Goal: Information Seeking & Learning: Find specific fact

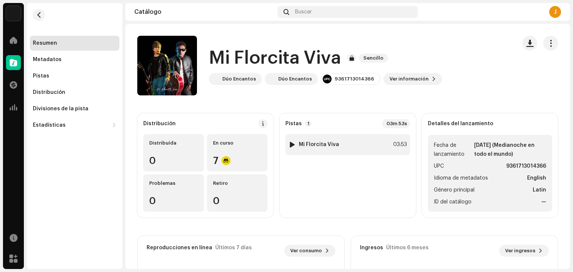
click at [348, 142] on div "1 Mi Florcita Viva 03:53" at bounding box center [347, 144] width 124 height 21
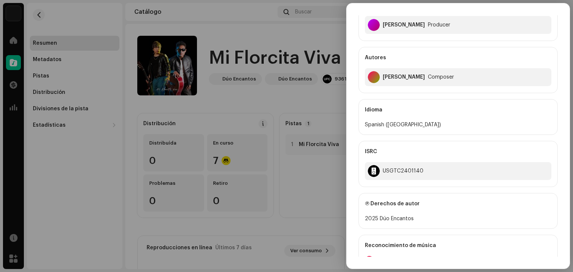
scroll to position [224, 0]
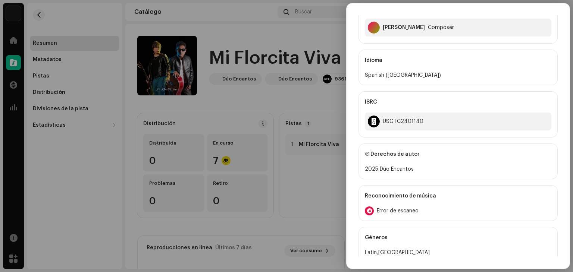
click at [407, 208] on span "Error de escaneo" at bounding box center [398, 211] width 42 height 6
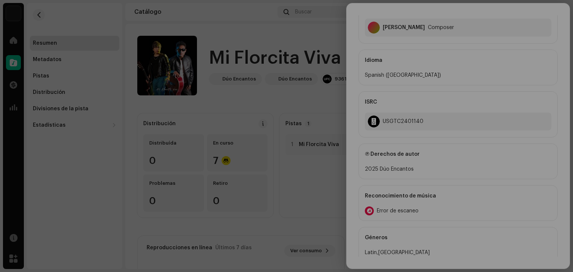
click at [430, 145] on div "Reconocimiento de audio por AcrCloud is still processing the audio file. Do NOT…" at bounding box center [286, 136] width 573 height 272
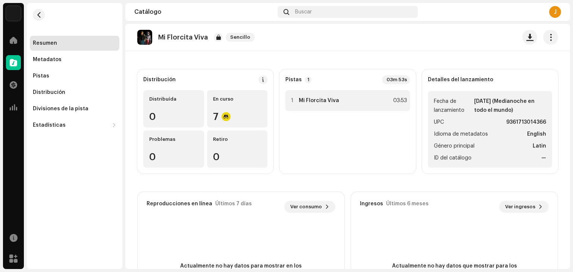
scroll to position [37, 0]
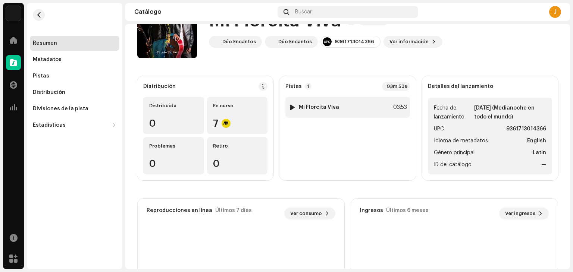
click at [365, 105] on div "1 Mi Florcita Viva 03:53" at bounding box center [347, 107] width 124 height 21
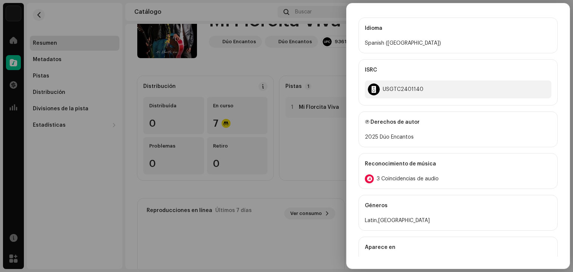
scroll to position [261, 0]
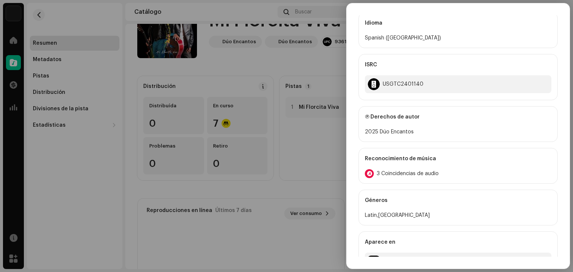
click at [413, 167] on div "Reconocimiento de música" at bounding box center [458, 158] width 187 height 21
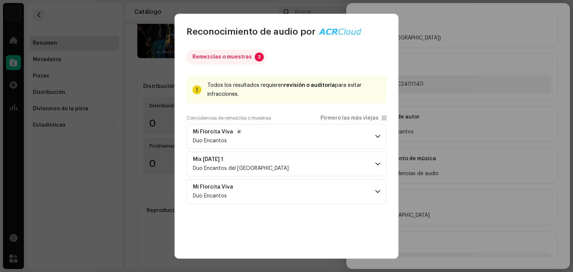
click at [375, 137] on span at bounding box center [377, 137] width 5 height 6
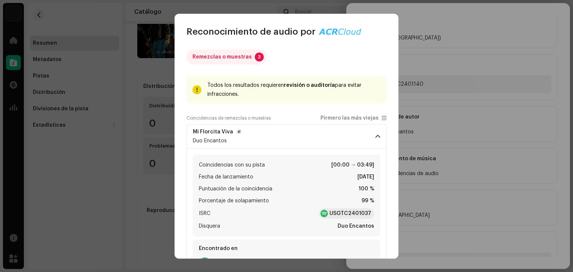
click at [375, 137] on span at bounding box center [377, 137] width 5 height 6
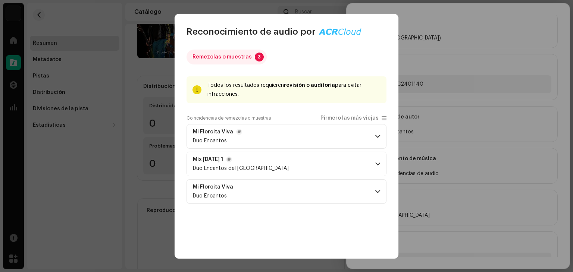
click at [372, 166] on p-accordion-header "Mix [DATE] 1 Duo Encantos del [GEOGRAPHIC_DATA]" at bounding box center [287, 164] width 200 height 25
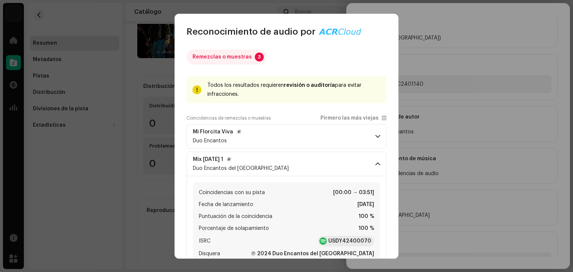
click at [372, 166] on p-accordion-header "Mix [DATE] 1 Duo Encantos del [GEOGRAPHIC_DATA]" at bounding box center [287, 164] width 200 height 25
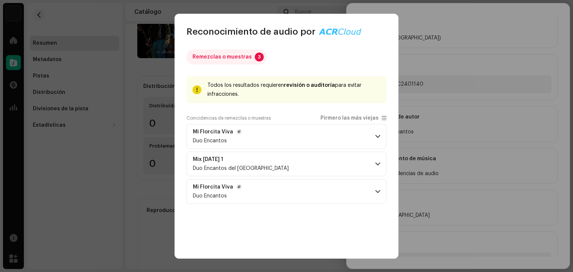
click at [375, 189] on span at bounding box center [377, 192] width 5 height 6
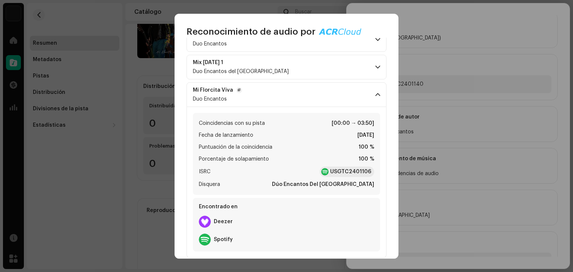
scroll to position [107, 0]
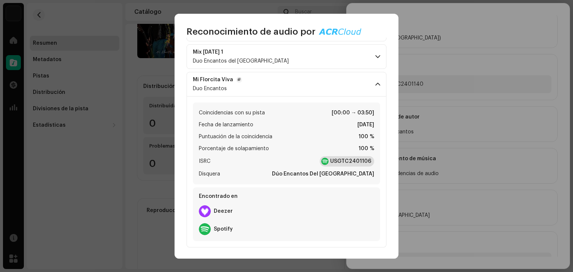
click at [358, 163] on strong "USGTC2401106" at bounding box center [350, 161] width 41 height 7
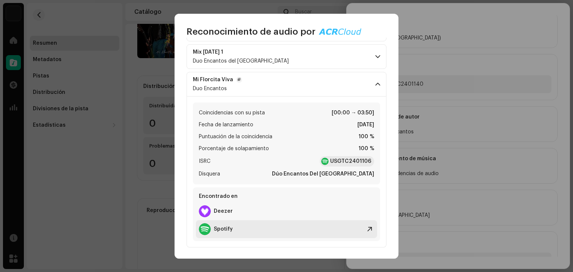
click at [216, 228] on strong "Spotify" at bounding box center [223, 229] width 19 height 6
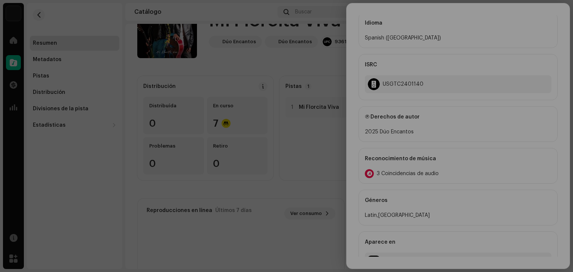
click at [418, 65] on div "Reconocimiento de audio por Remezclas o muestras 3 Todos los resultados requier…" at bounding box center [286, 136] width 573 height 272
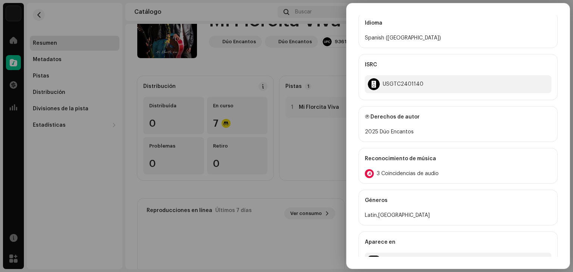
click at [355, 42] on div "Artista primario(a) principal Dúo Encantos Main Primary Artist Intérpretes [PER…" at bounding box center [458, 28] width 223 height 500
click at [307, 66] on div at bounding box center [286, 136] width 573 height 272
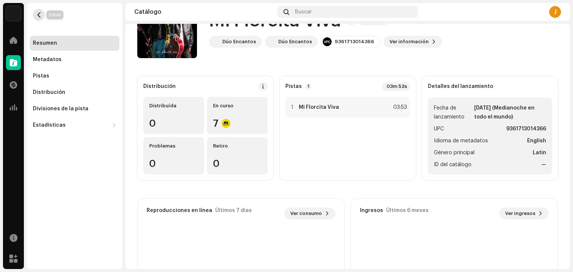
click at [38, 15] on span "button" at bounding box center [39, 15] width 6 height 6
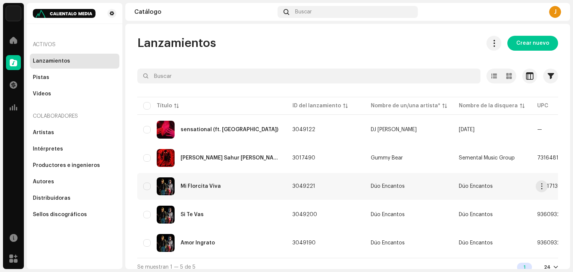
scroll to position [10, 0]
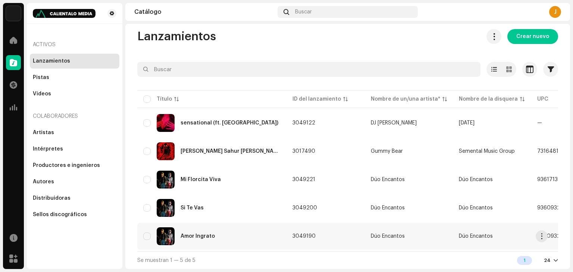
click at [210, 234] on div "Amor Ingrato" at bounding box center [198, 236] width 34 height 5
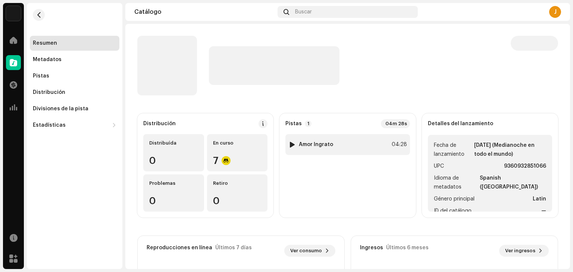
click at [367, 144] on div "1 Amor Ingrato 04:28" at bounding box center [347, 144] width 124 height 21
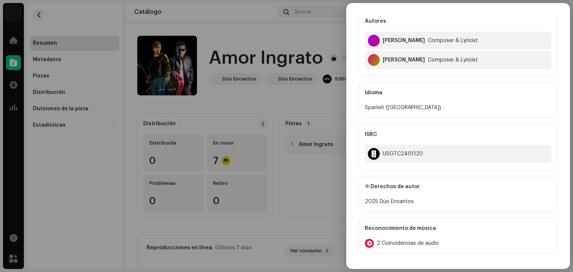
scroll to position [224, 0]
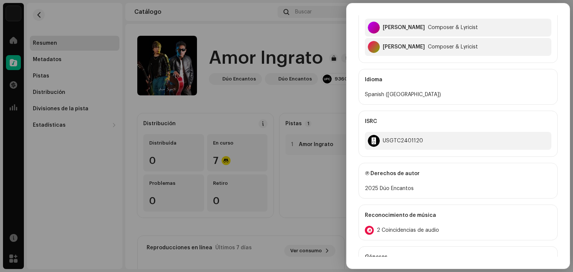
click at [401, 233] on div "2 Coincidencias de audio" at bounding box center [458, 230] width 187 height 9
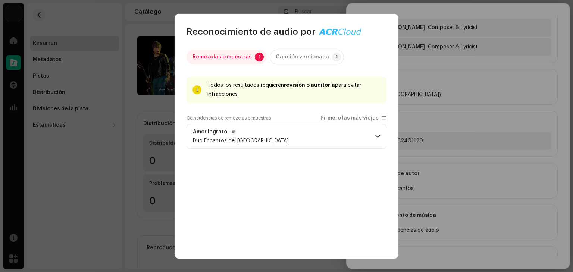
click at [346, 139] on p-accordion-header "Amor Ingrato Duo Encantos del [GEOGRAPHIC_DATA]" at bounding box center [287, 136] width 200 height 25
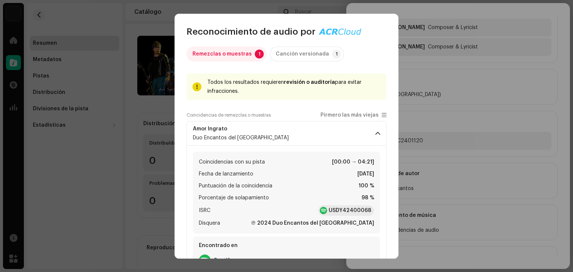
scroll to position [0, 0]
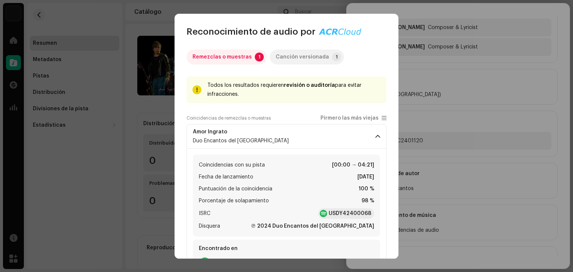
click at [304, 51] on div "Canción versionada" at bounding box center [302, 57] width 53 height 15
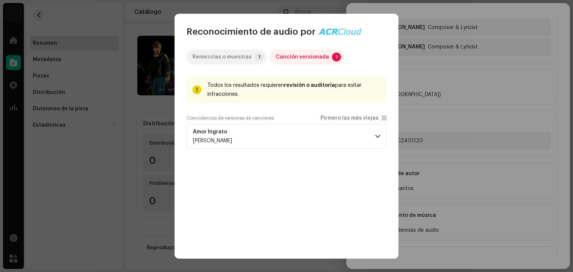
click at [244, 54] on div "Remezclas o muestras" at bounding box center [222, 57] width 59 height 15
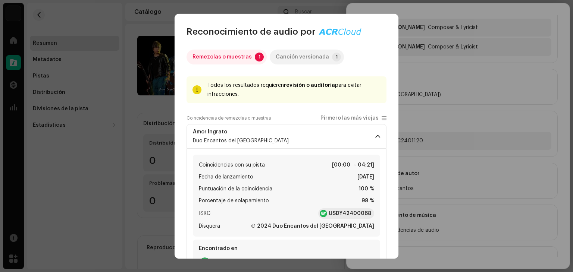
click at [287, 58] on div "Canción versionada" at bounding box center [302, 57] width 53 height 15
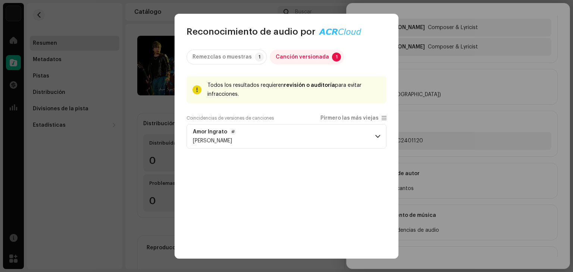
click at [329, 139] on p-accordion-header "Amor [PERSON_NAME]" at bounding box center [287, 136] width 200 height 25
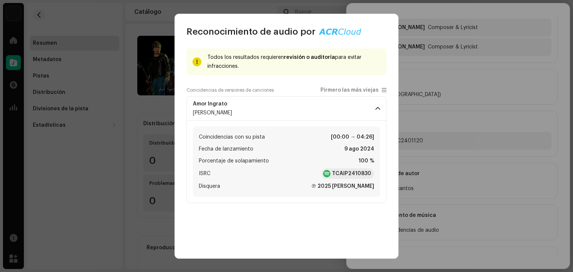
scroll to position [29, 0]
click at [335, 175] on strong "TCAIP2410830" at bounding box center [351, 172] width 39 height 7
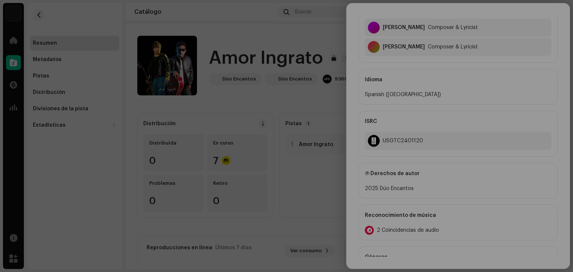
click at [404, 73] on div "Reconocimiento de audio por Remezclas o muestras 1 Canción versionada 1 Todos l…" at bounding box center [286, 136] width 573 height 272
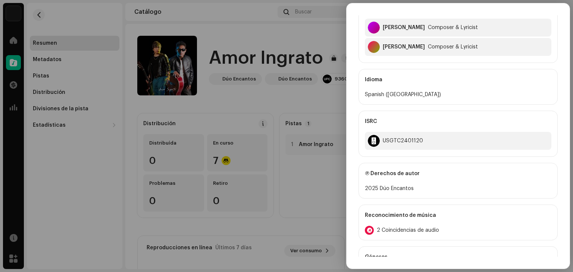
click at [330, 63] on div at bounding box center [286, 136] width 573 height 272
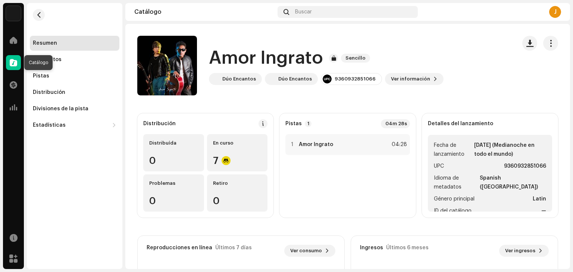
click at [13, 63] on span at bounding box center [13, 63] width 7 height 6
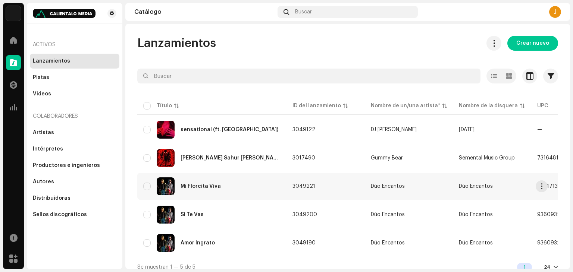
scroll to position [10, 0]
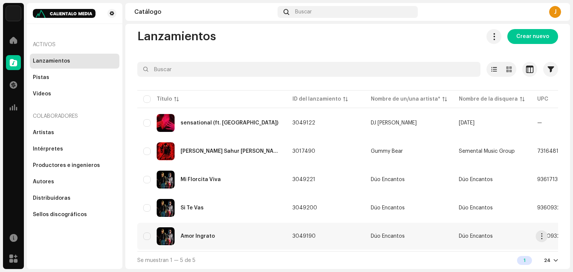
drag, startPoint x: 217, startPoint y: 230, endPoint x: 218, endPoint y: 238, distance: 7.9
click at [218, 238] on div "Amor Ingrato" at bounding box center [211, 237] width 137 height 18
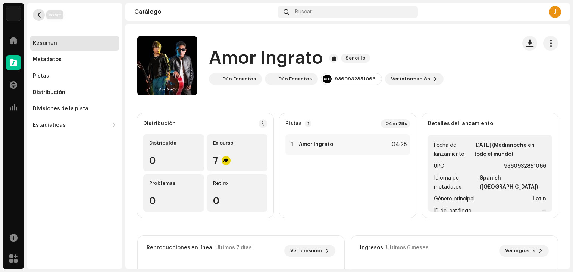
click at [40, 14] on span "button" at bounding box center [39, 15] width 6 height 6
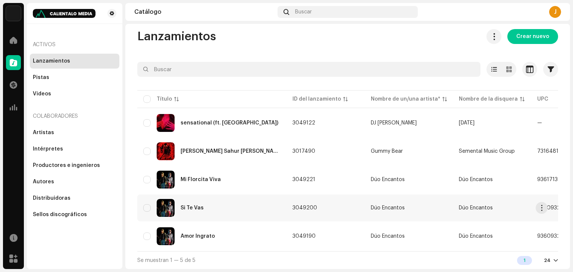
scroll to position [10, 0]
click at [205, 212] on div "Si Te Vas" at bounding box center [211, 208] width 137 height 18
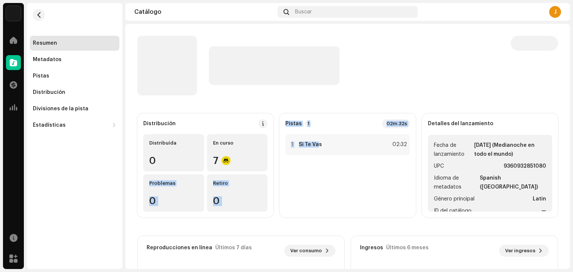
drag, startPoint x: 242, startPoint y: 160, endPoint x: 340, endPoint y: 156, distance: 98.6
click at [319, 173] on div "Distribución Distribuída 0 En curso 7 Problemas 0 Retiro 0 Pistas 1 02m 32s 1 S…" at bounding box center [347, 165] width 421 height 104
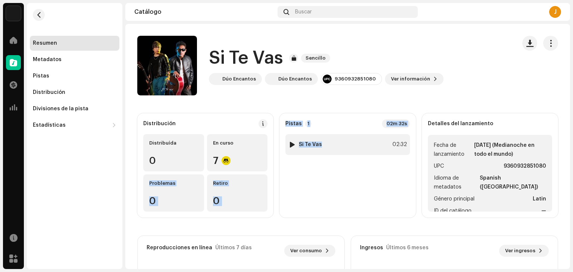
click at [345, 147] on div "1 Si Te Vas 02:32" at bounding box center [347, 144] width 124 height 21
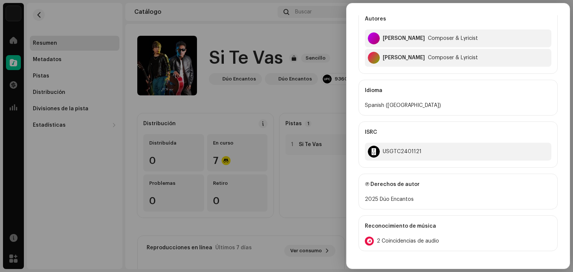
scroll to position [224, 0]
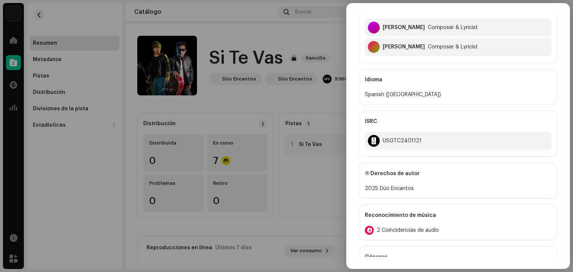
click at [401, 225] on div "Reconocimiento de música" at bounding box center [458, 215] width 187 height 21
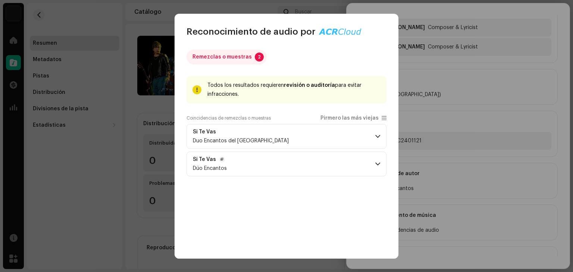
click at [369, 160] on p-accordion-header "Si Te Vas Dúo Encantos" at bounding box center [287, 164] width 200 height 25
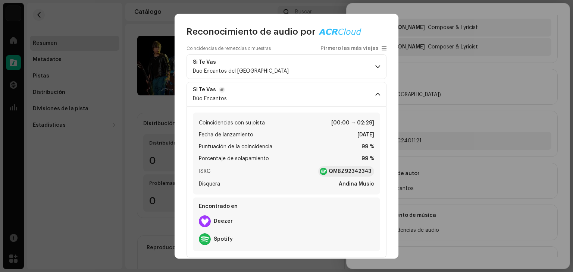
scroll to position [75, 0]
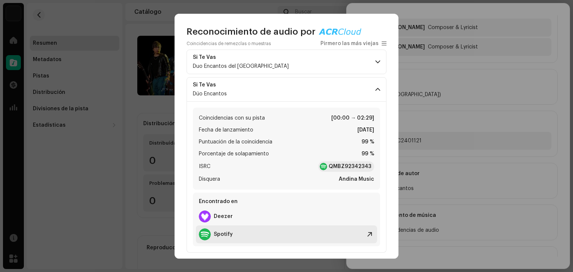
click at [236, 233] on div "Spotify" at bounding box center [286, 235] width 181 height 18
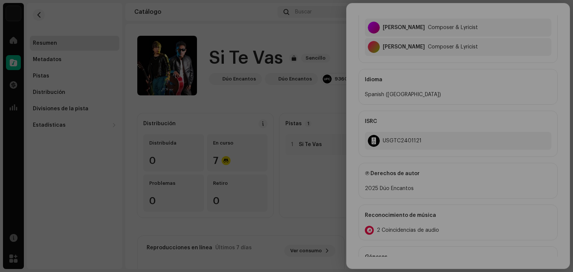
click at [428, 51] on div "Reconocimiento de audio por Remezclas o muestras 2 Todos los resultados requier…" at bounding box center [286, 136] width 573 height 272
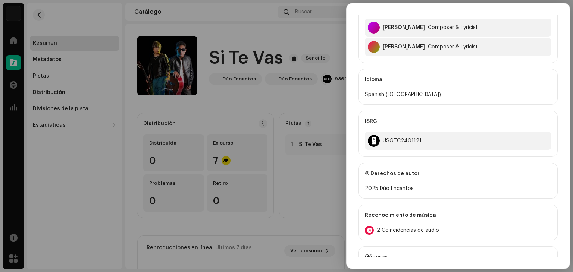
drag, startPoint x: 322, startPoint y: 17, endPoint x: 331, endPoint y: 30, distance: 15.5
click at [322, 17] on div at bounding box center [286, 136] width 573 height 272
